Goal: Navigation & Orientation: Find specific page/section

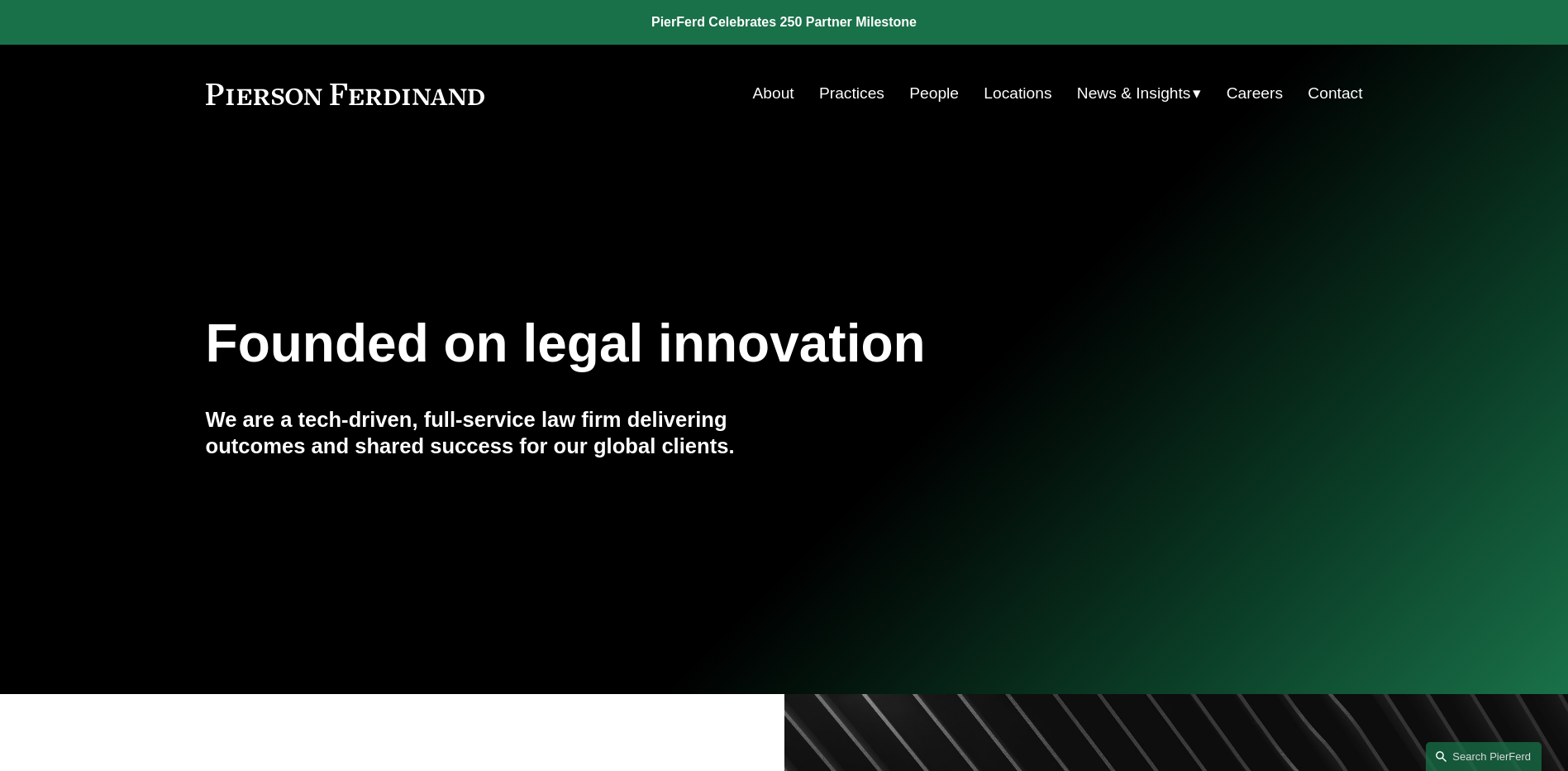
click at [933, 93] on link "People" at bounding box center [934, 92] width 50 height 31
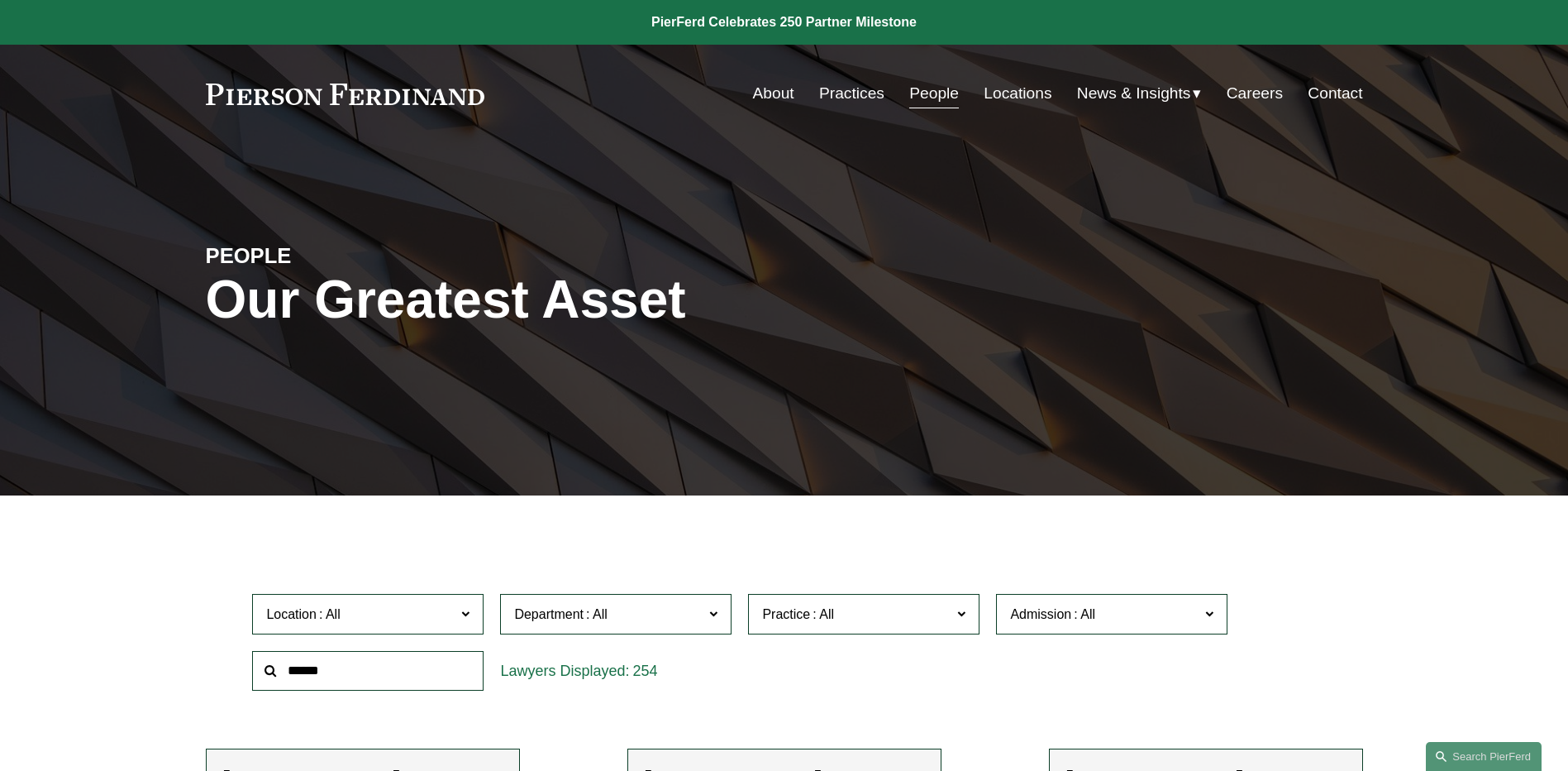
click at [0, 0] on span "News" at bounding box center [0, 0] width 0 height 0
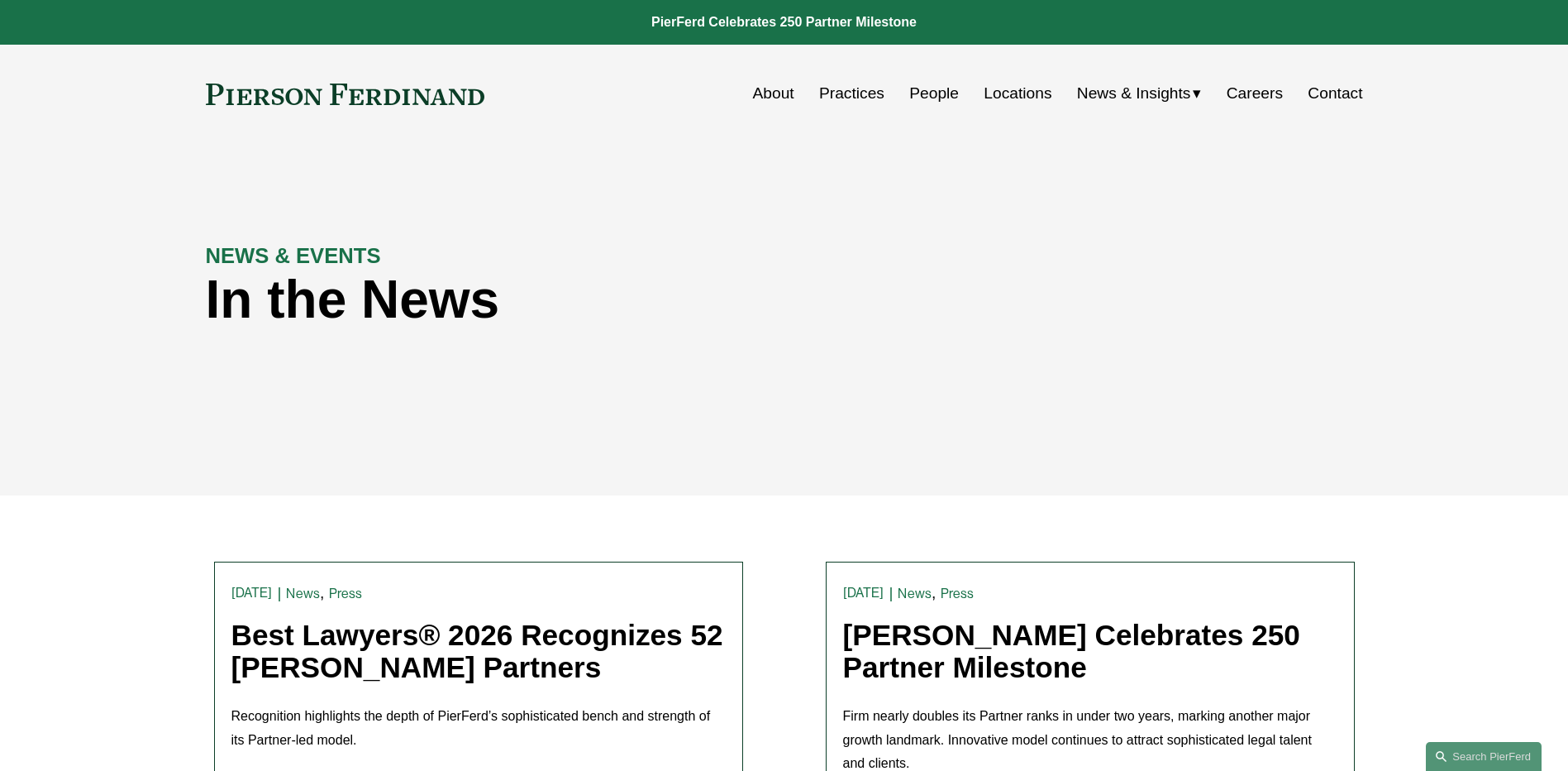
click at [930, 99] on link "People" at bounding box center [934, 92] width 50 height 31
